Goal: Information Seeking & Learning: Learn about a topic

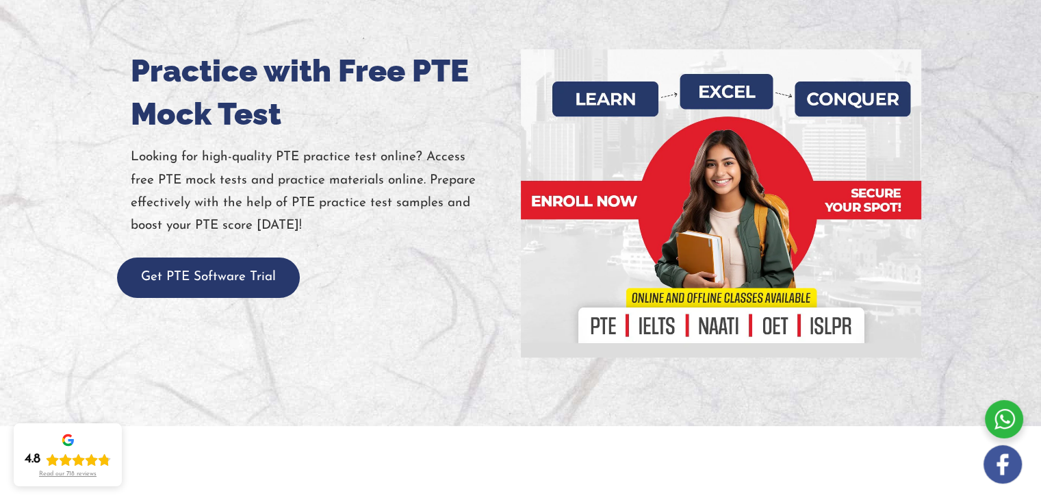
scroll to position [158, 0]
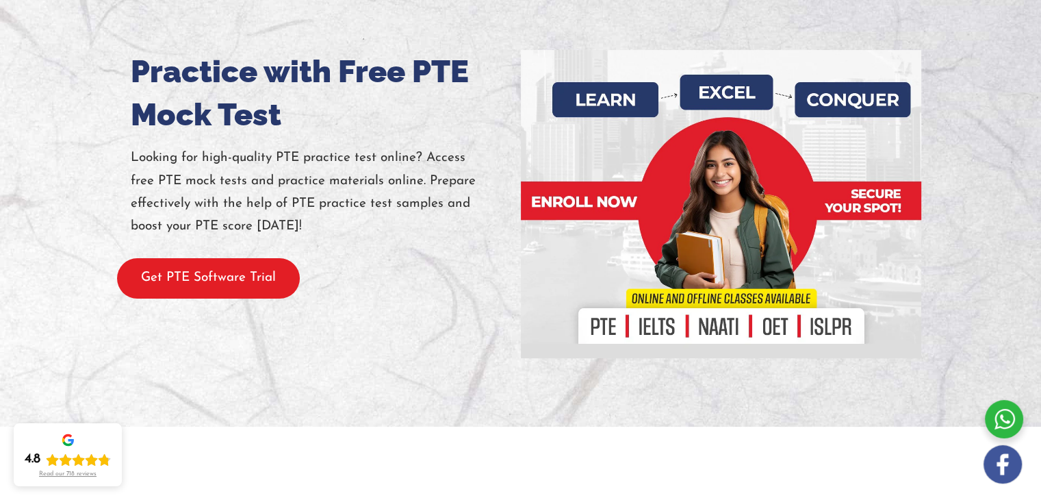
click at [206, 271] on button "Get PTE Software Trial" at bounding box center [208, 278] width 183 height 40
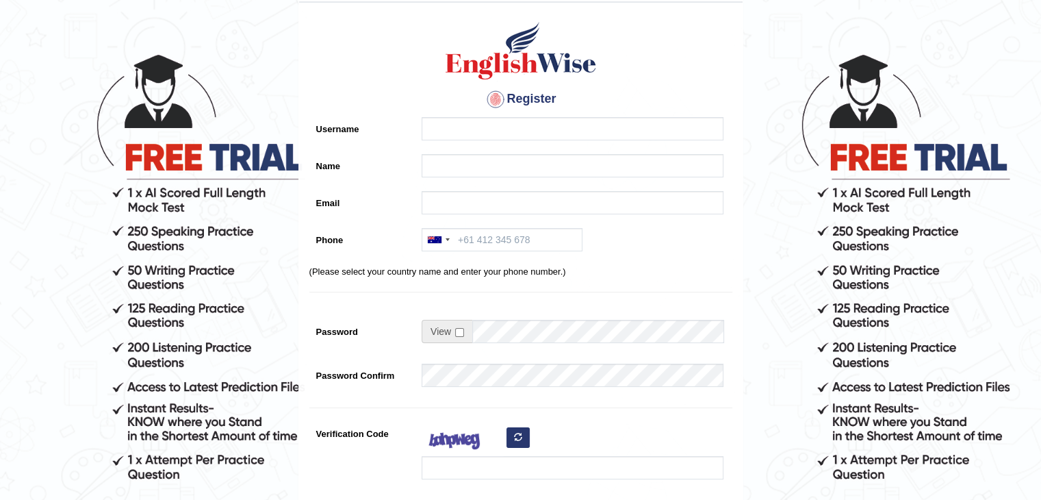
scroll to position [54, 0]
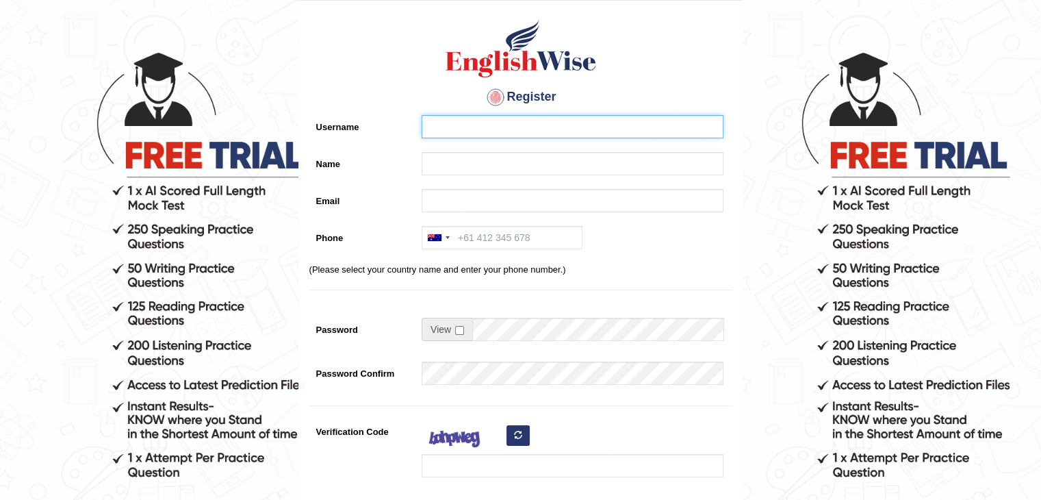
click at [463, 120] on input "Username" at bounding box center [573, 126] width 302 height 23
type input "girinamrata45@gmail.com"
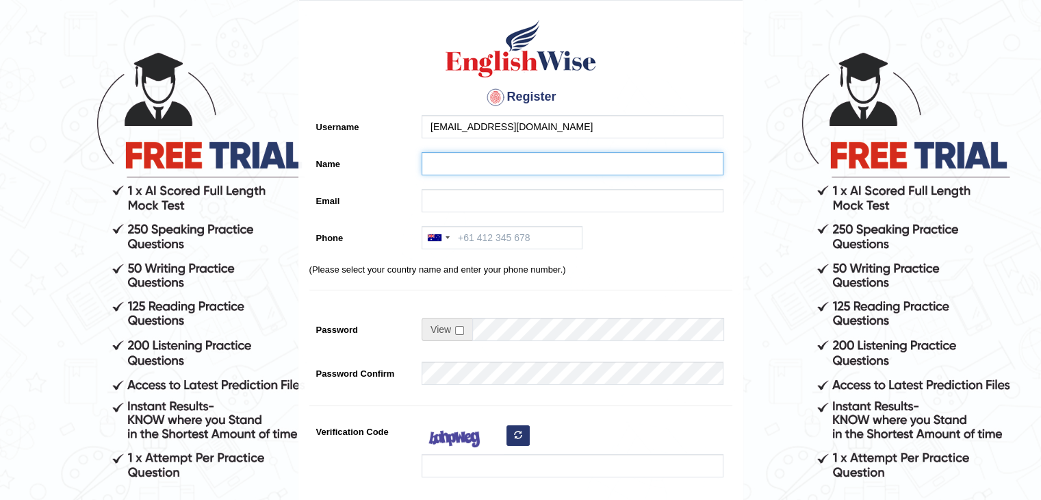
click at [473, 161] on input "Name" at bounding box center [573, 163] width 302 height 23
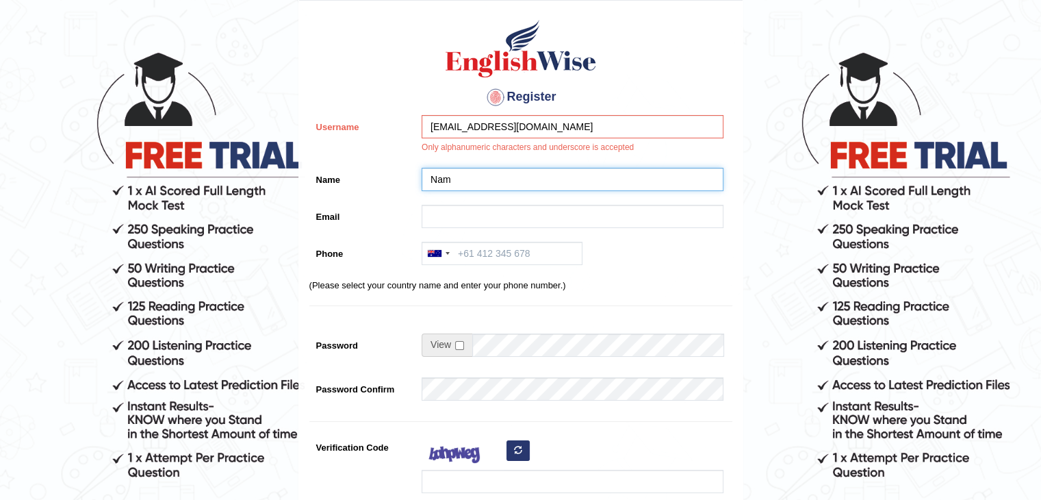
type input "Nam"
click at [583, 127] on input "[EMAIL_ADDRESS][DOMAIN_NAME]" at bounding box center [573, 126] width 302 height 23
drag, startPoint x: 489, startPoint y: 127, endPoint x: 598, endPoint y: 129, distance: 109.6
click at [598, 129] on input "[EMAIL_ADDRESS][DOMAIN_NAME]" at bounding box center [573, 126] width 302 height 23
type input "girinamrata45"
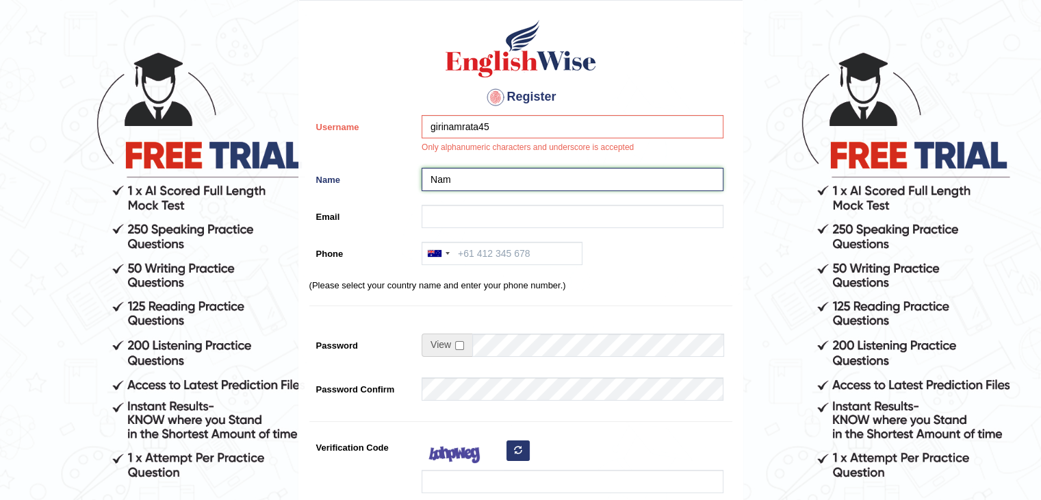
click at [490, 175] on input "Nam" at bounding box center [573, 179] width 302 height 23
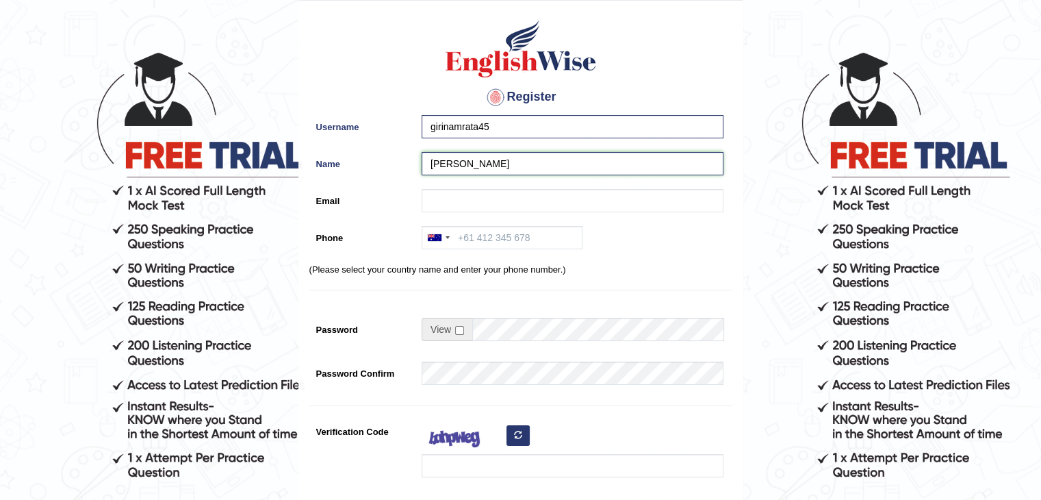
type input "Namrata"
click at [474, 193] on input "Email" at bounding box center [573, 200] width 302 height 23
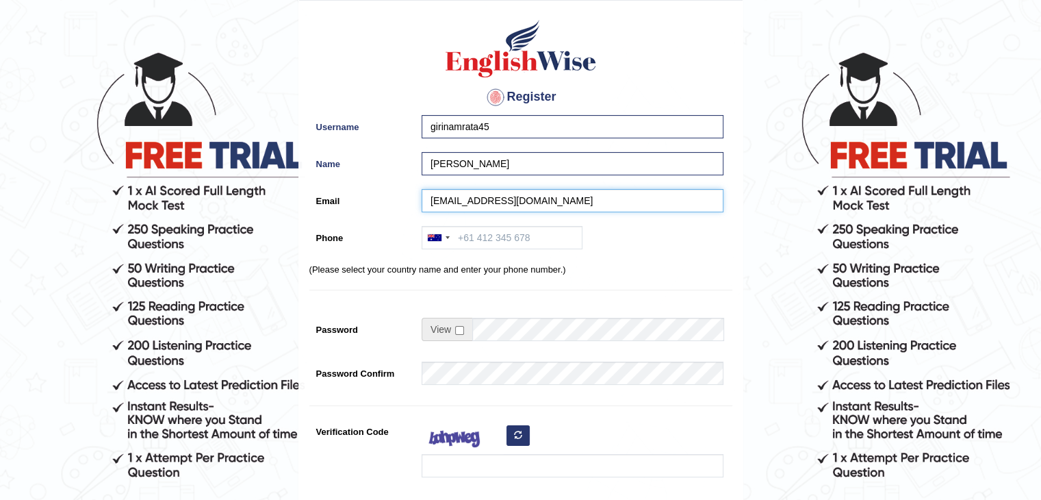
type input "girinamrata45@gmail.com"
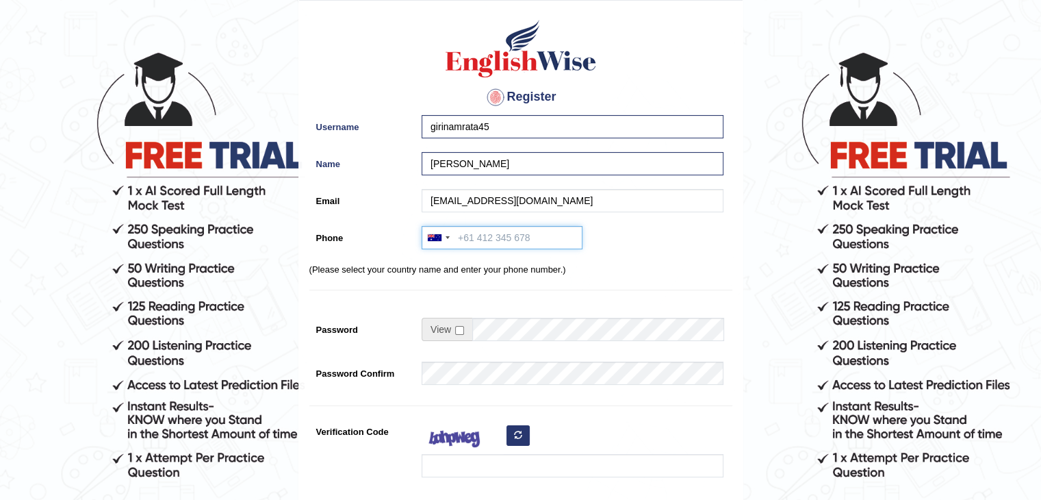
click at [500, 239] on input "Phone" at bounding box center [502, 237] width 161 height 23
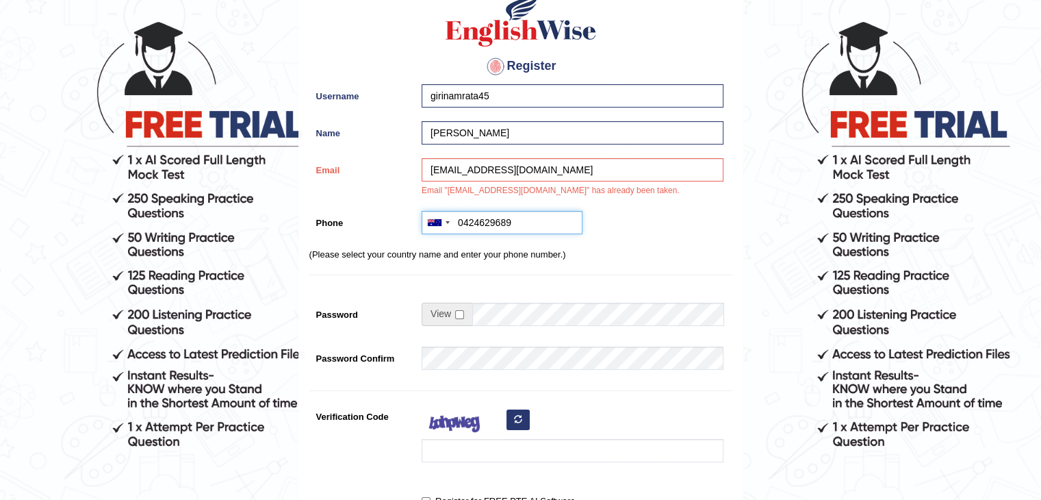
scroll to position [86, 0]
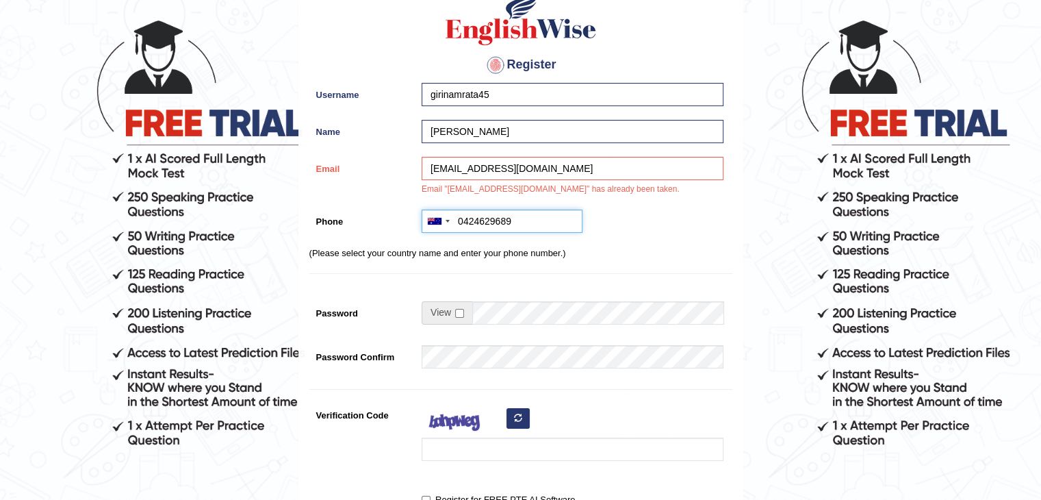
type input "0424629689"
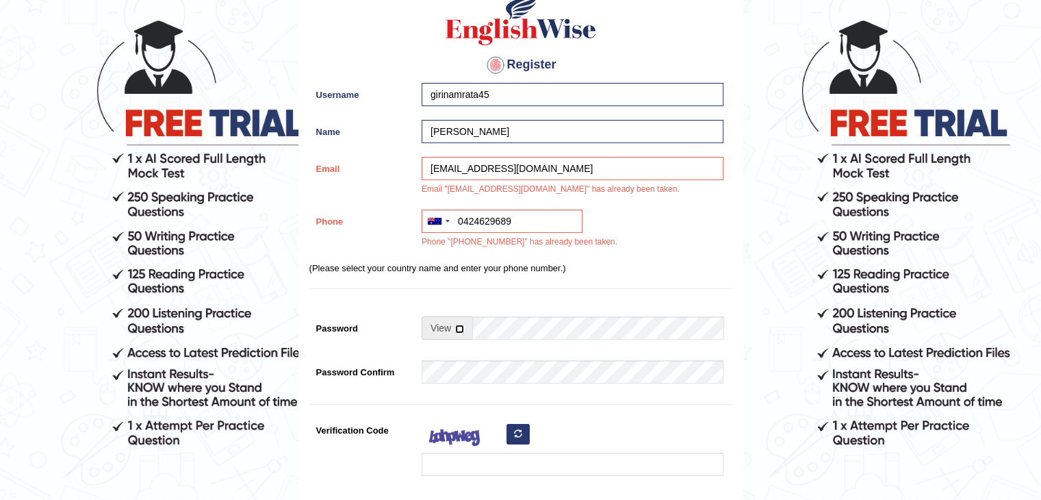
click at [459, 327] on input "checkbox" at bounding box center [459, 328] width 9 height 9
checkbox input "true"
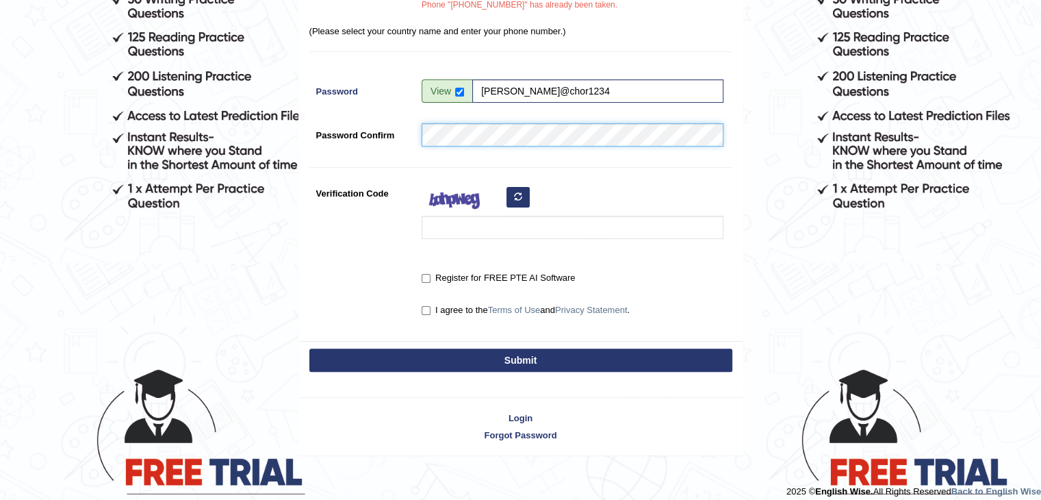
scroll to position [322, 0]
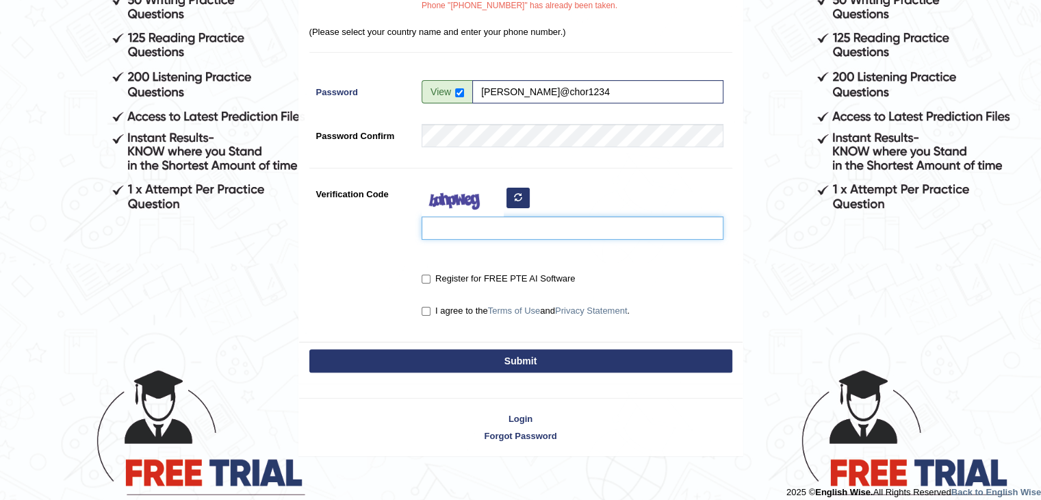
click at [493, 235] on input "Verification Code" at bounding box center [573, 227] width 302 height 23
type input "yecanA"
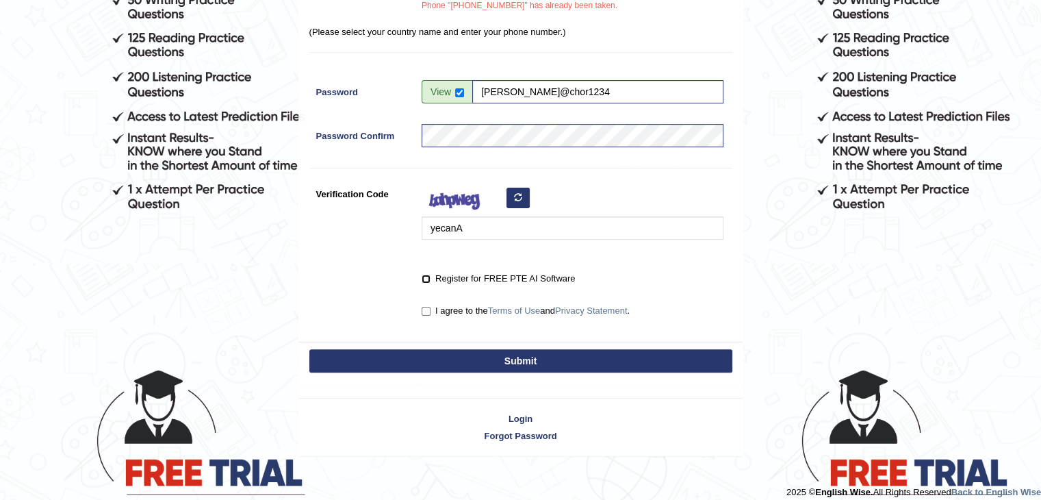
click at [428, 278] on input "Register for FREE PTE AI Software" at bounding box center [426, 279] width 9 height 9
checkbox input "true"
click at [425, 310] on input "I agree to the Terms of Use and Privacy Statement ." at bounding box center [426, 311] width 9 height 9
checkbox input "true"
click at [470, 357] on button "Submit" at bounding box center [520, 360] width 423 height 23
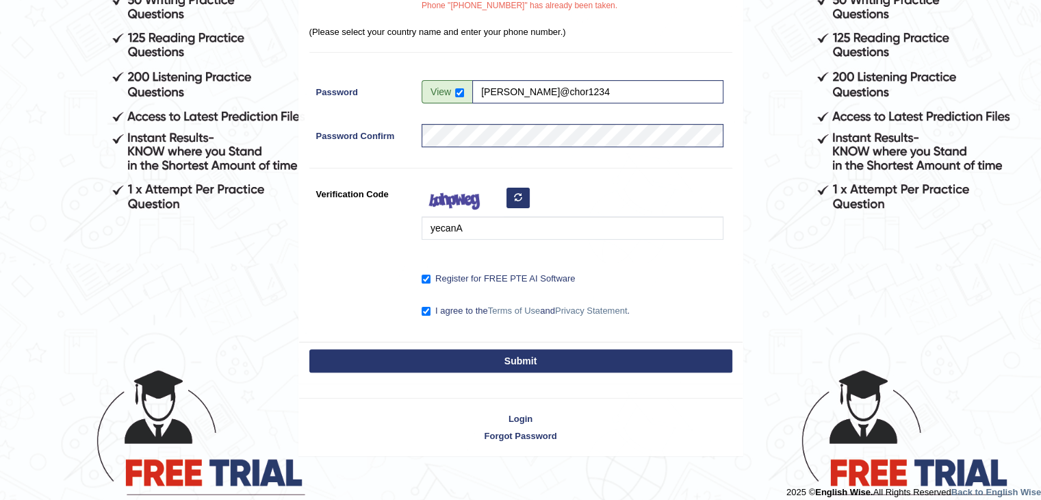
type input "+61424629689"
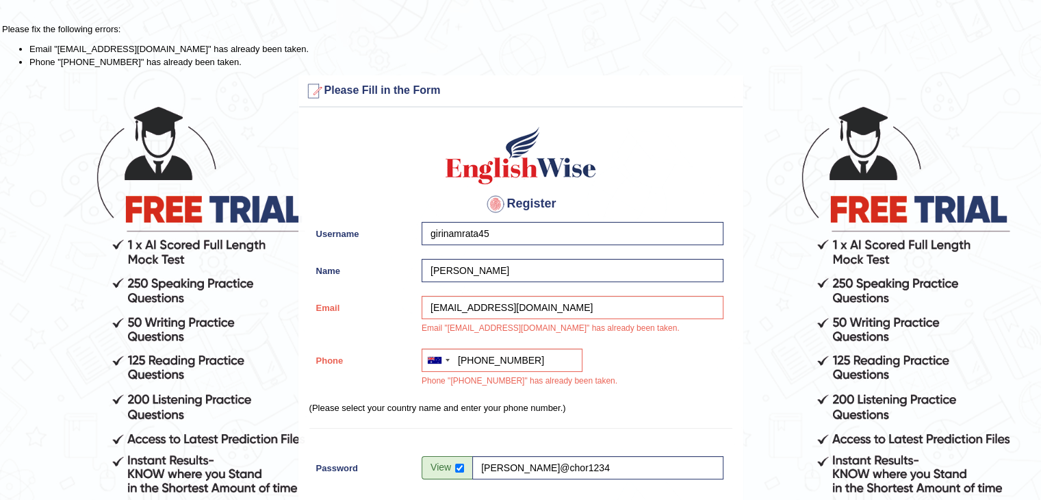
scroll to position [385, 0]
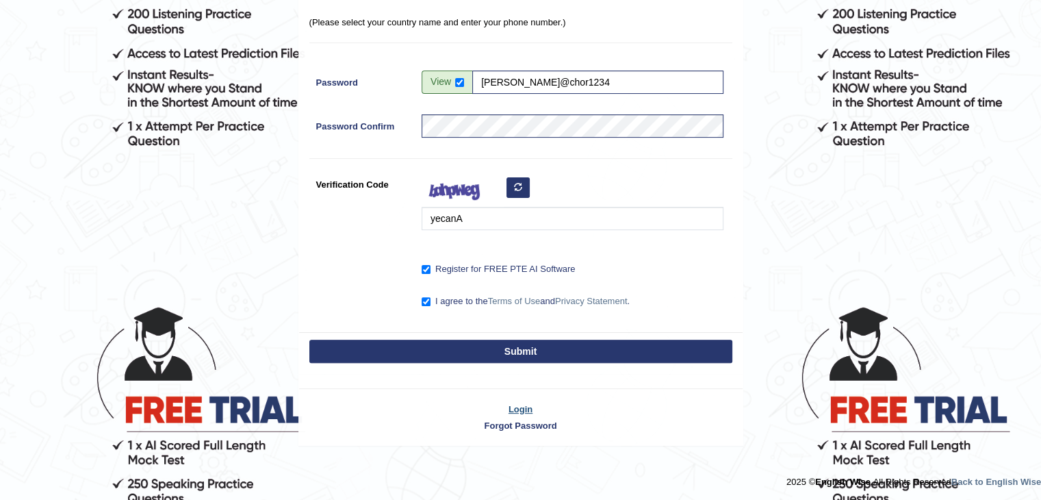
click at [518, 407] on link "Login" at bounding box center [521, 409] width 444 height 13
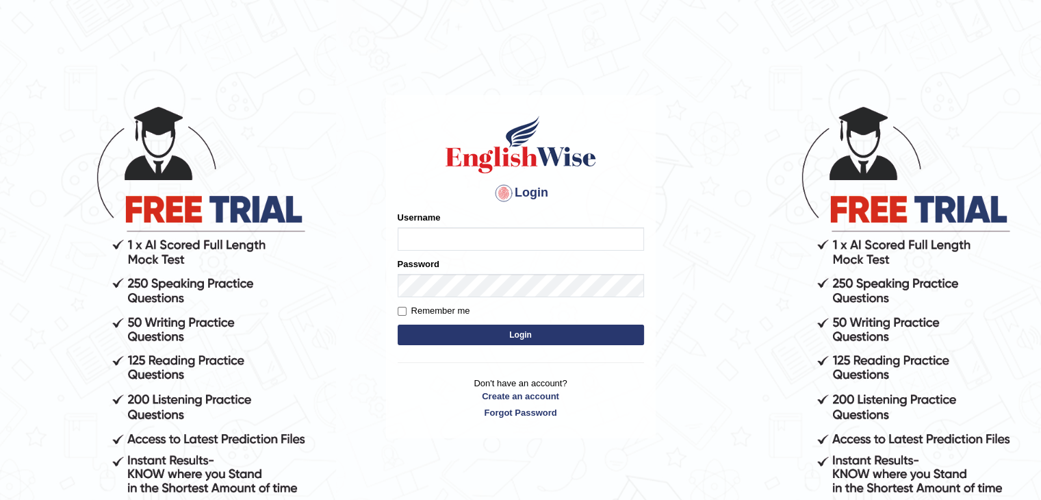
click at [467, 234] on input "Username" at bounding box center [521, 238] width 246 height 23
type input "[EMAIL_ADDRESS][DOMAIN_NAME]"
click at [471, 338] on button "Login" at bounding box center [521, 334] width 246 height 21
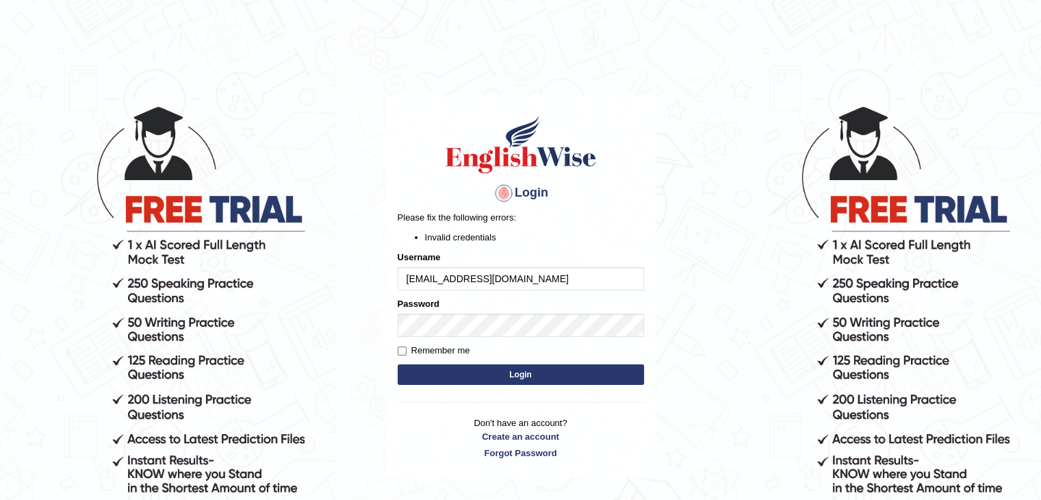
scroll to position [126, 0]
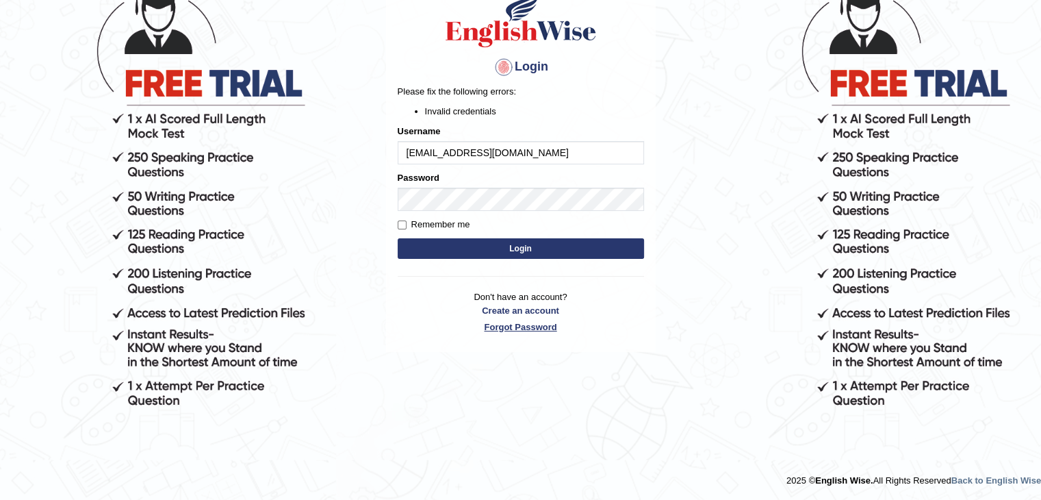
click at [501, 329] on link "Forgot Password" at bounding box center [521, 326] width 246 height 13
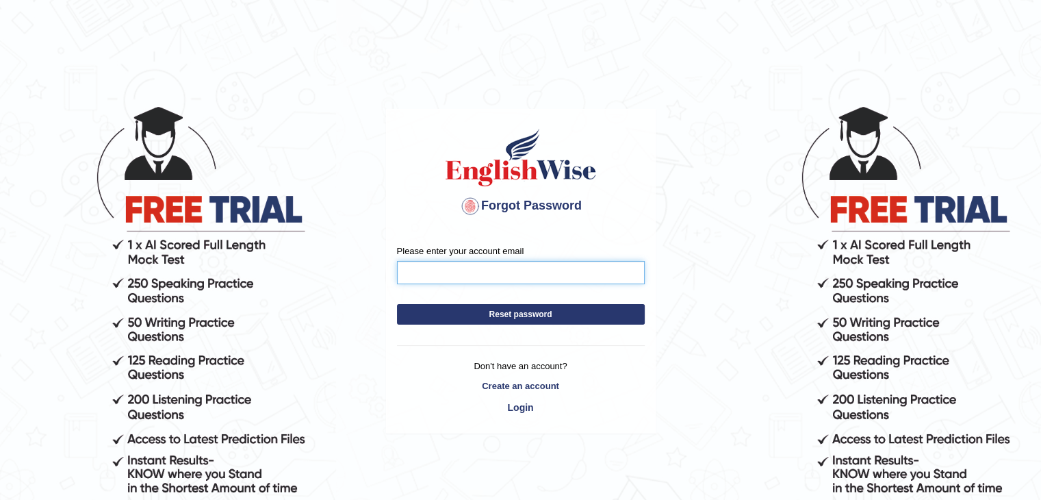
click at [473, 270] on input "Please enter your account email" at bounding box center [521, 272] width 248 height 23
type input "[EMAIL_ADDRESS][DOMAIN_NAME]"
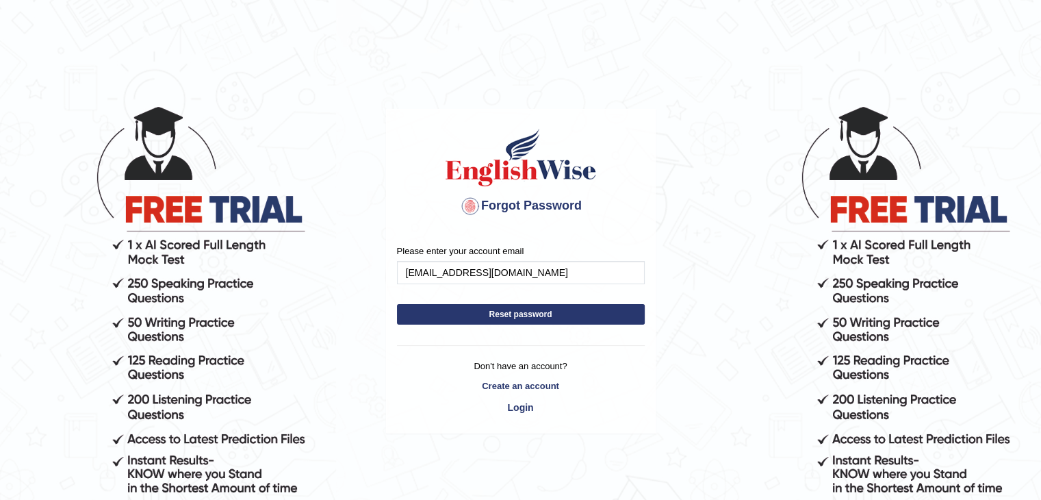
click at [552, 319] on button "Reset password" at bounding box center [521, 314] width 248 height 21
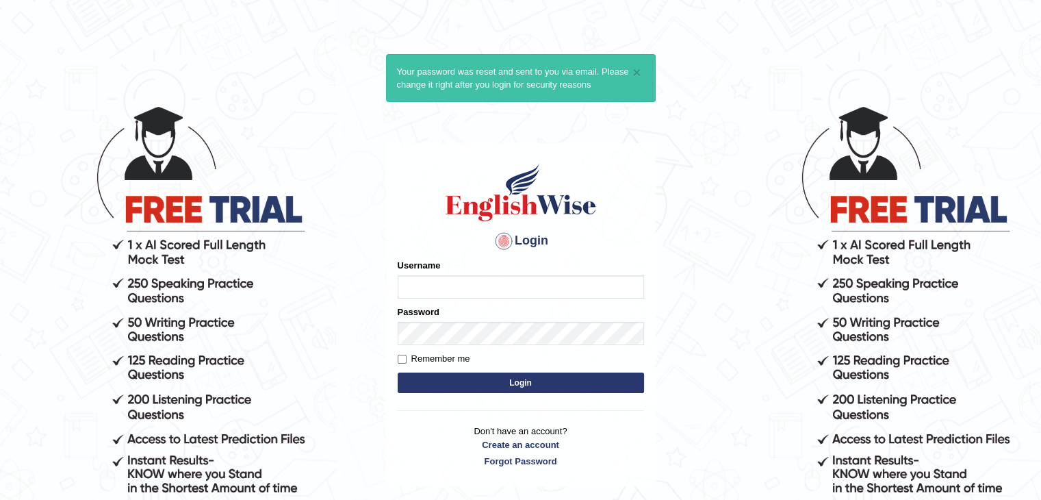
click at [457, 292] on input "Username" at bounding box center [521, 286] width 246 height 23
type input "[EMAIL_ADDRESS][DOMAIN_NAME]"
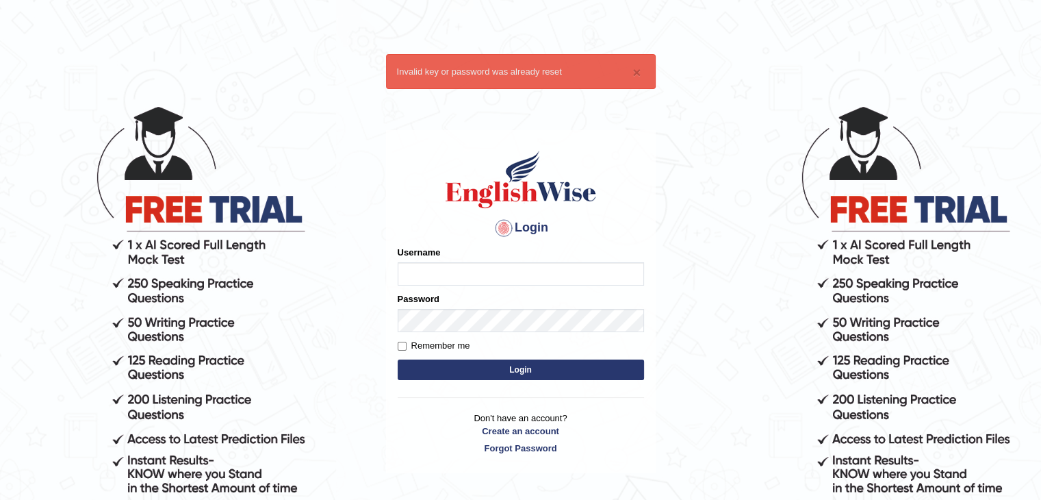
scroll to position [71, 0]
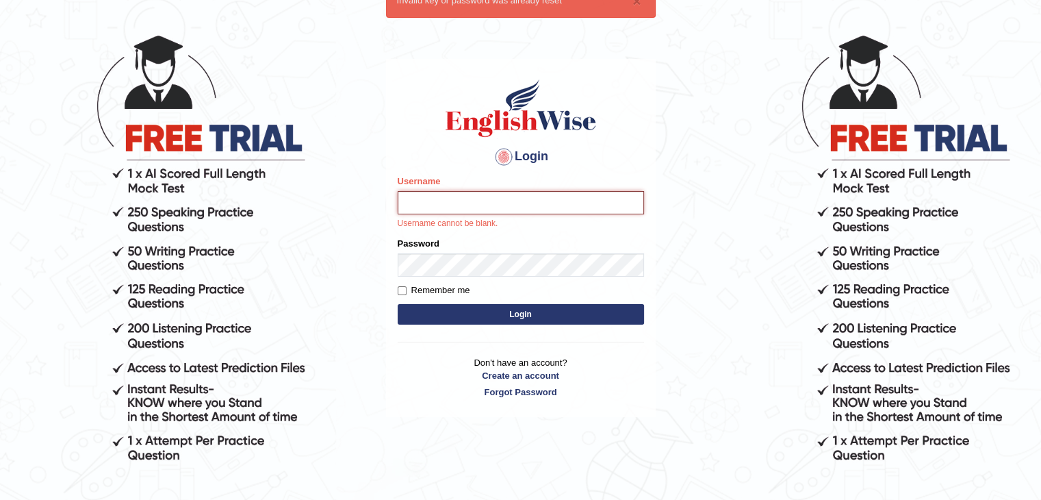
click at [468, 201] on input "Username" at bounding box center [521, 202] width 246 height 23
type input "[EMAIL_ADDRESS][DOMAIN_NAME]"
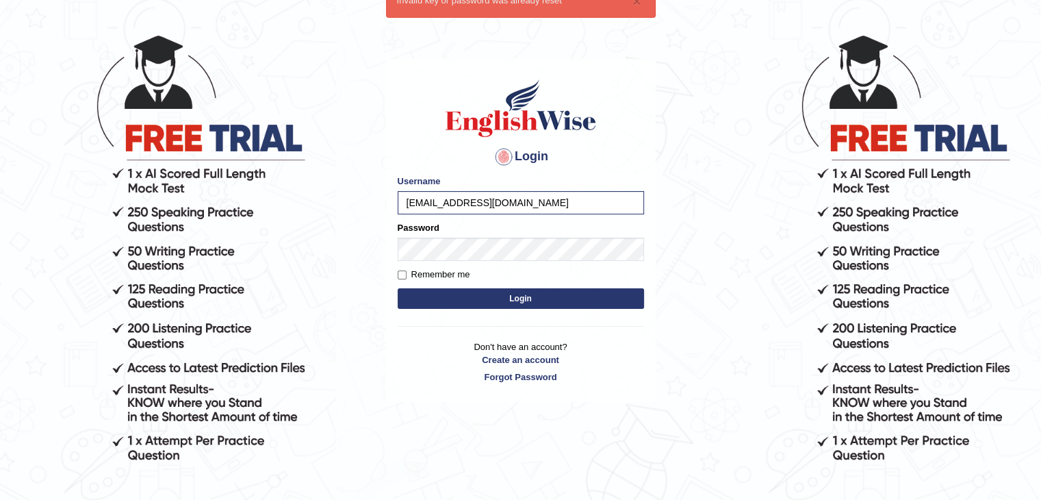
click at [447, 266] on form "Please fix the following errors: Username girinamrata45@gmail.com Password Reme…" at bounding box center [521, 244] width 246 height 138
click at [445, 294] on button "Login" at bounding box center [521, 298] width 246 height 21
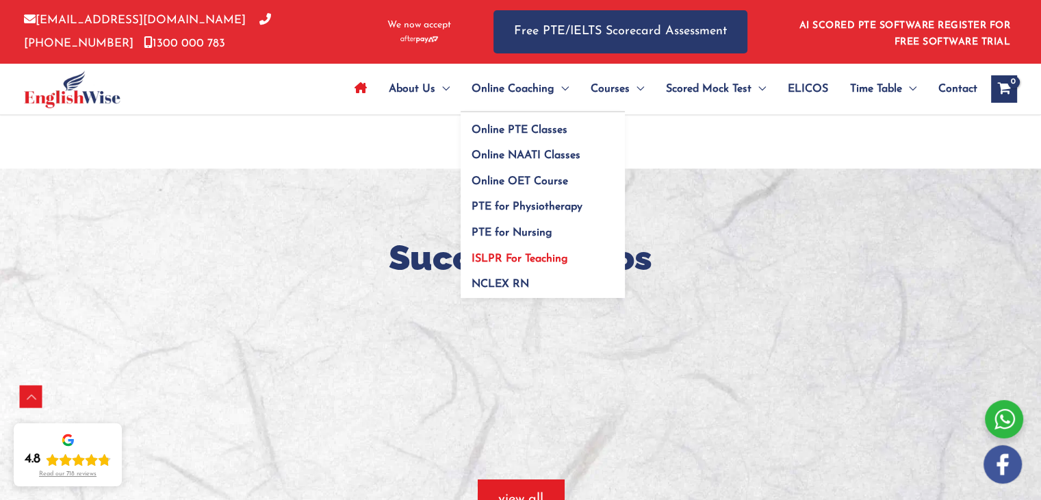
scroll to position [972, 0]
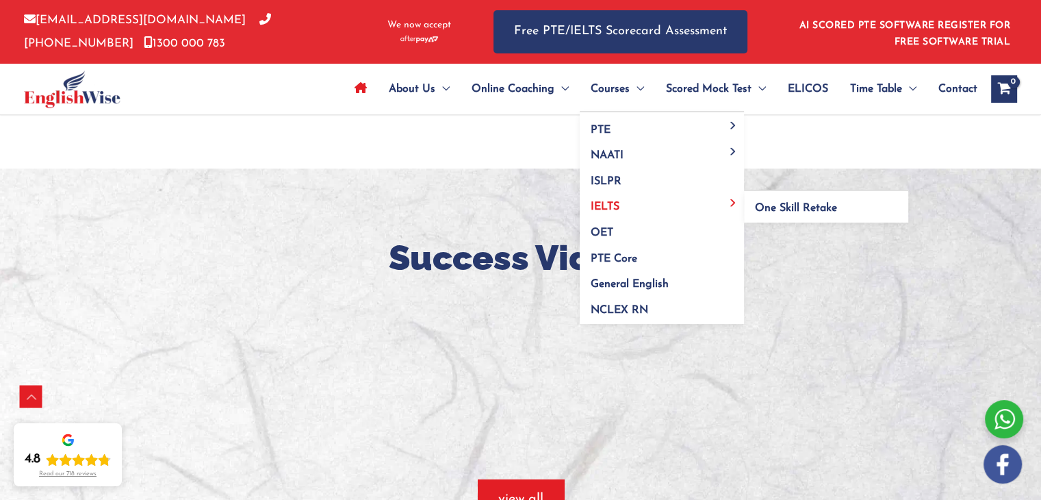
click at [607, 200] on link "IELTS" at bounding box center [662, 203] width 164 height 26
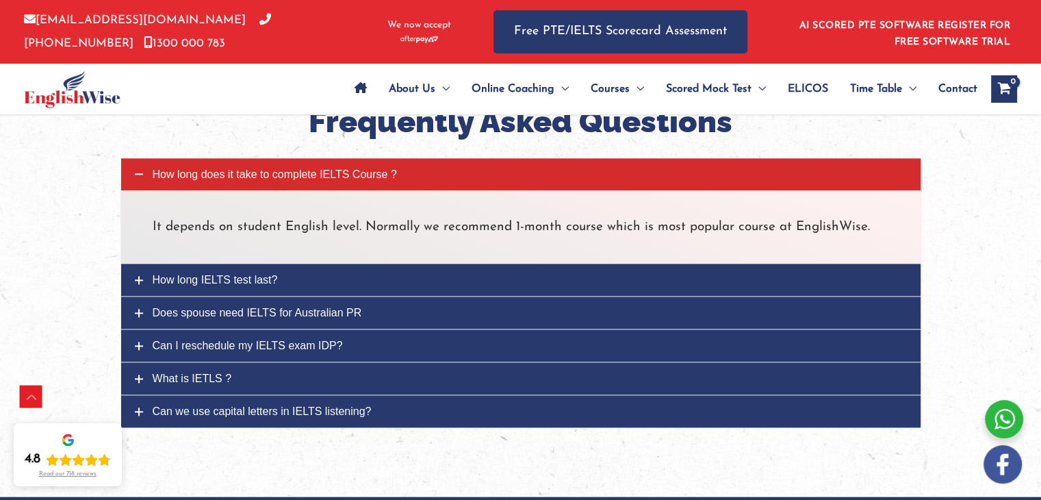
scroll to position [1681, 0]
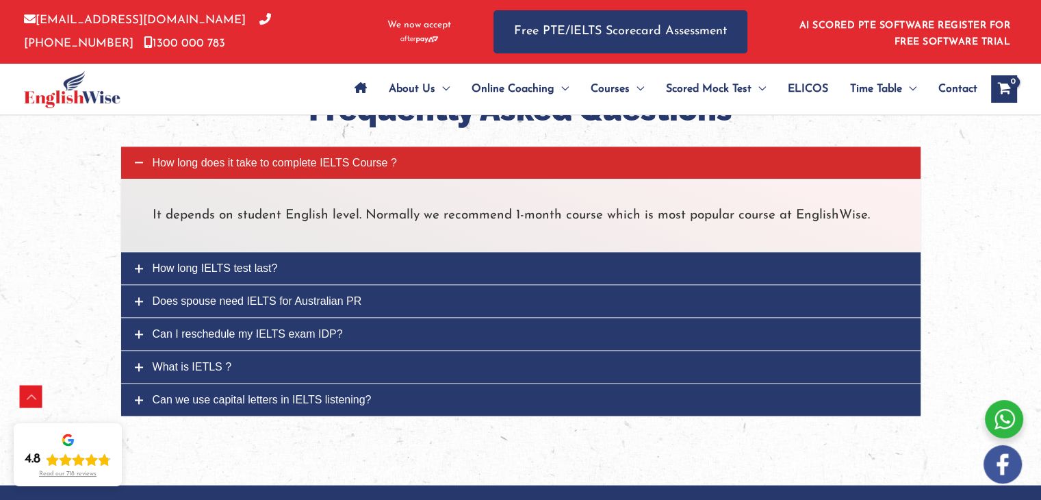
click at [366, 262] on link "How long IELTS test last?" at bounding box center [521, 268] width 800 height 32
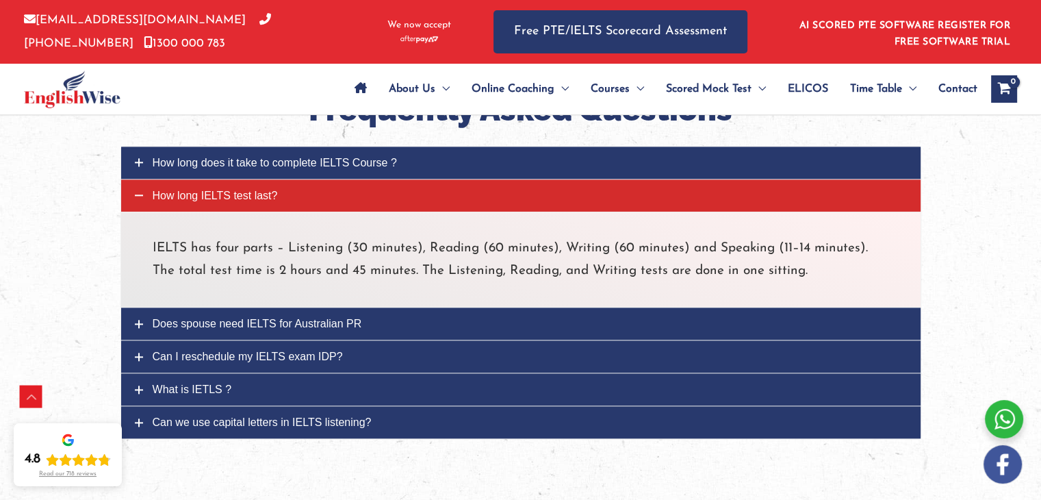
click at [344, 332] on link "Does spouse need IELTS for Australian PR" at bounding box center [521, 323] width 800 height 32
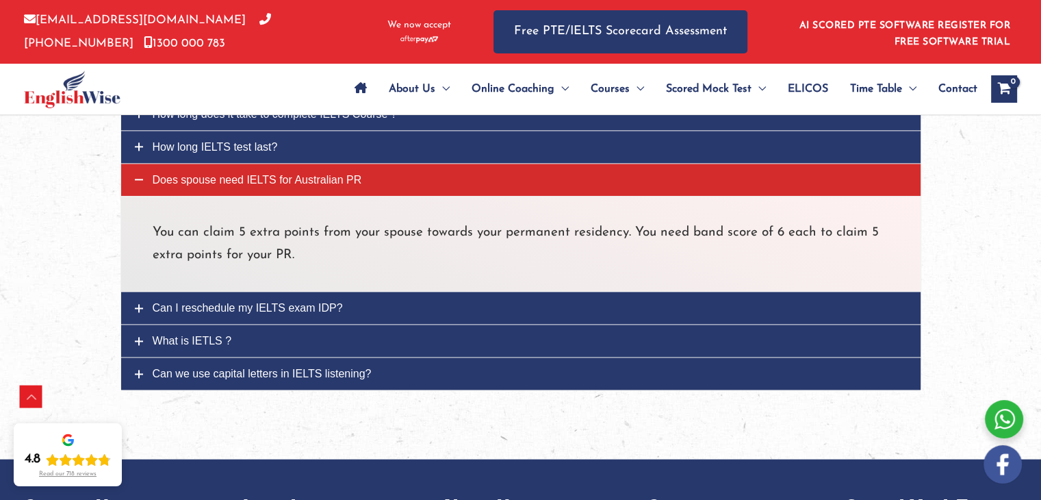
scroll to position [1733, 0]
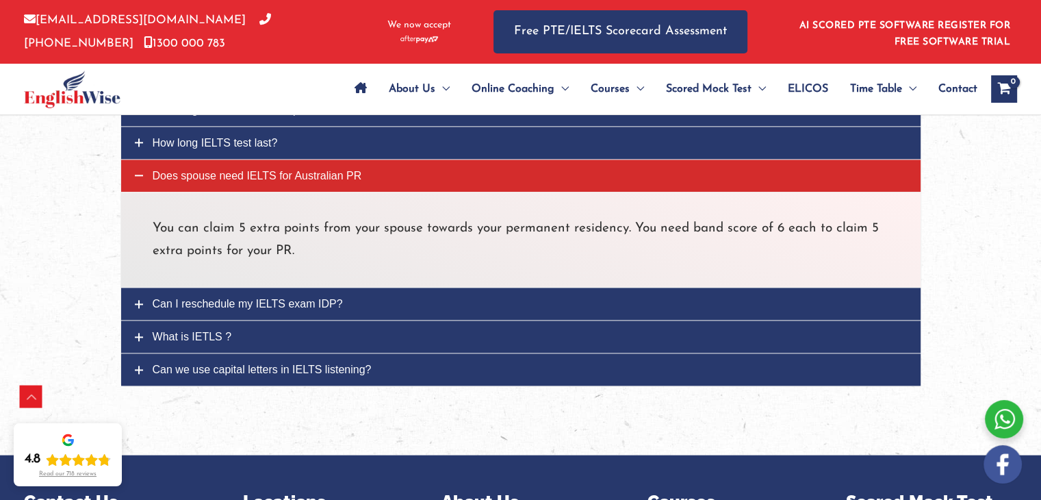
click at [303, 306] on span "Can I reschedule my IELTS exam IDP?" at bounding box center [248, 304] width 190 height 12
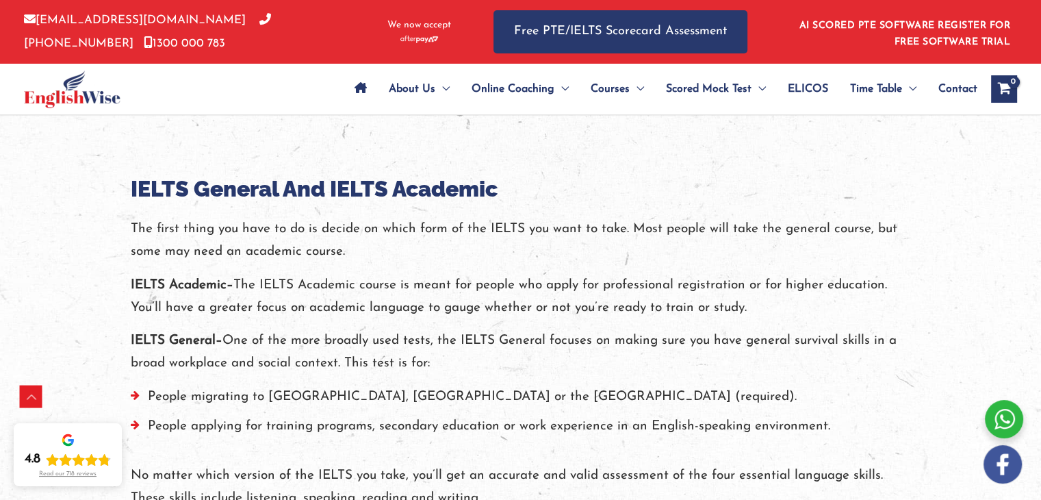
scroll to position [295, 0]
click at [703, 153] on span "IELTS Practice Tests" at bounding box center [715, 155] width 99 height 11
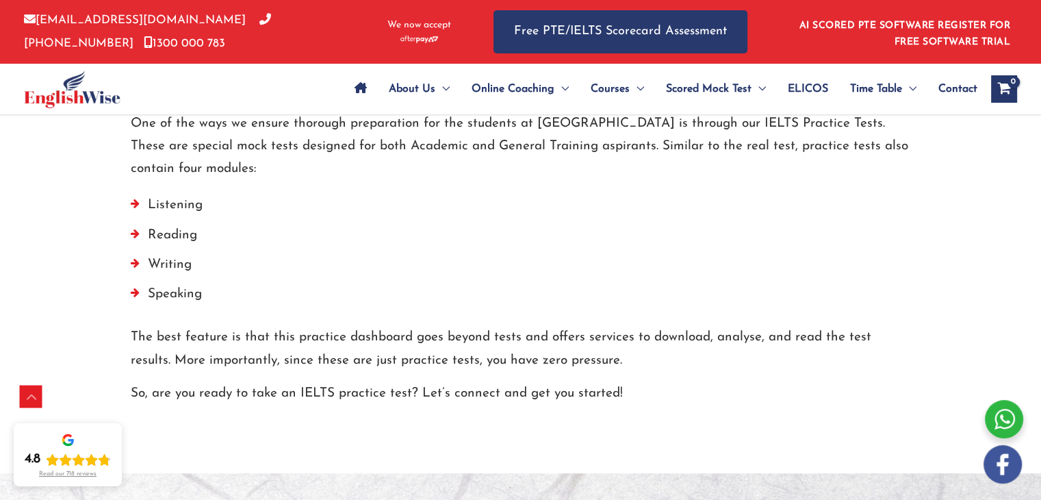
scroll to position [711, 0]
click at [134, 294] on li "Speaking" at bounding box center [521, 295] width 780 height 29
click at [163, 294] on li "Speaking" at bounding box center [521, 295] width 780 height 29
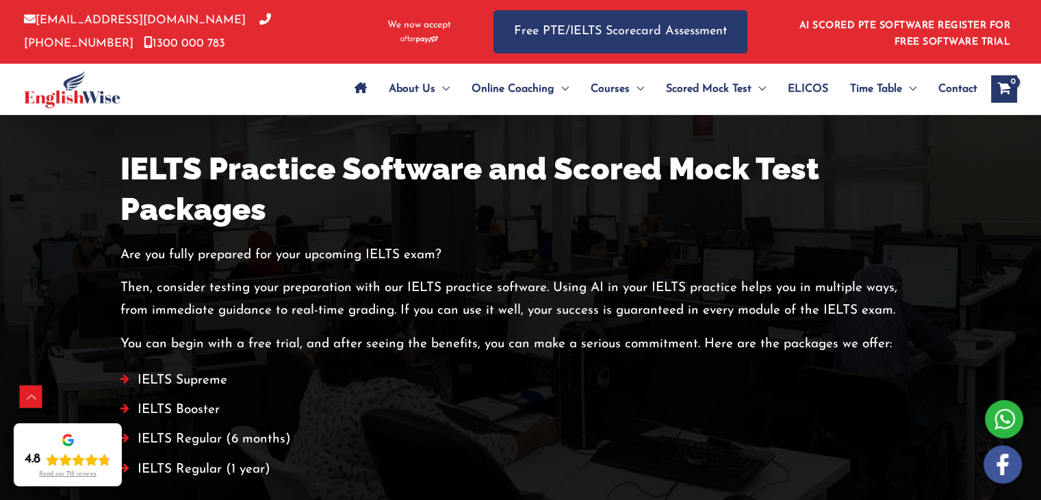
scroll to position [2414, 0]
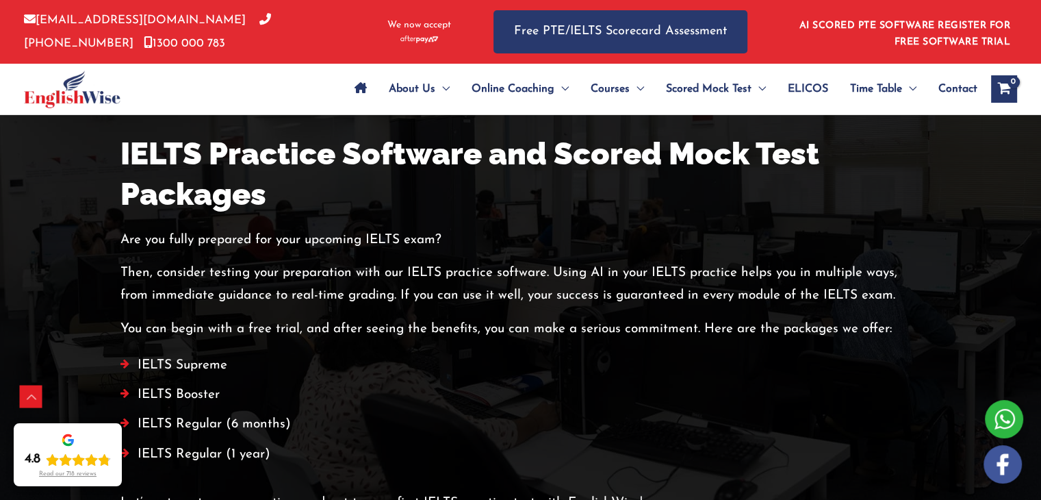
click at [188, 362] on li "IELTS Supreme" at bounding box center [520, 367] width 801 height 29
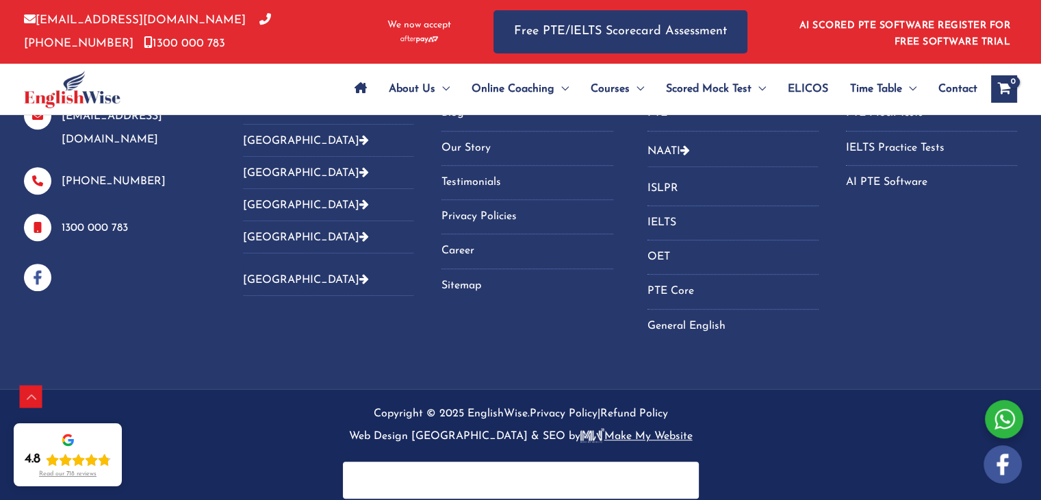
scroll to position [5916, 0]
